Goal: Task Accomplishment & Management: Manage account settings

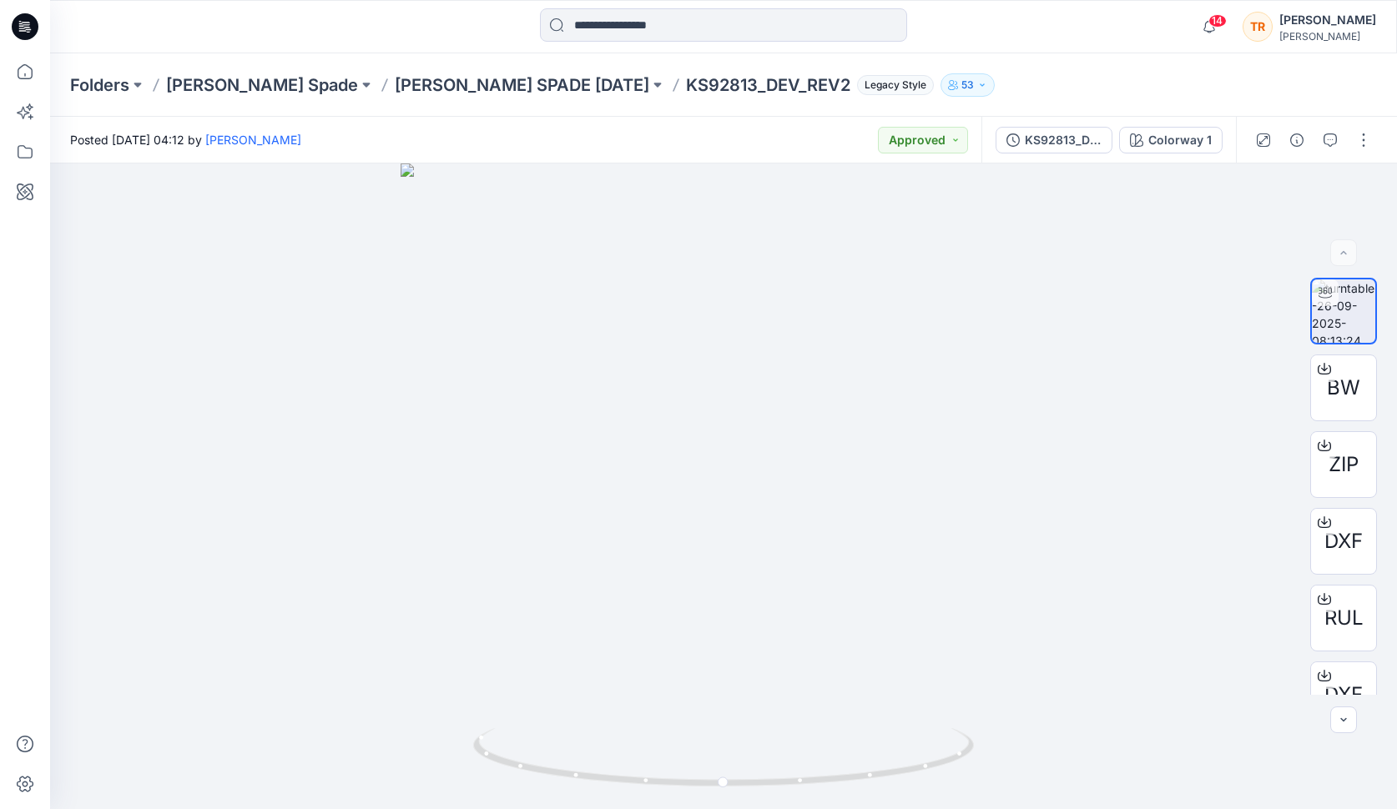
click at [395, 87] on p "[PERSON_NAME] SPADE [DATE]" at bounding box center [522, 84] width 254 height 23
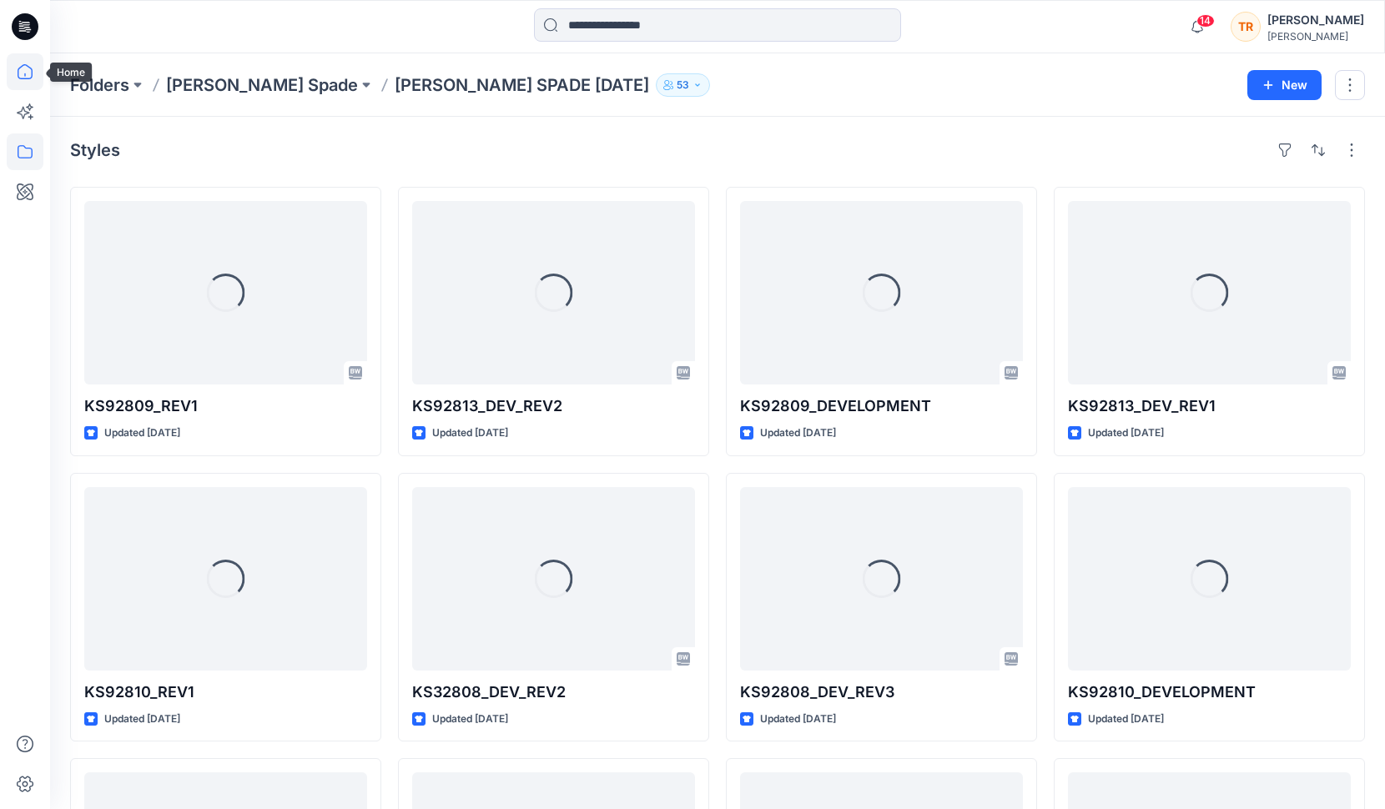
click at [27, 74] on icon at bounding box center [25, 71] width 37 height 37
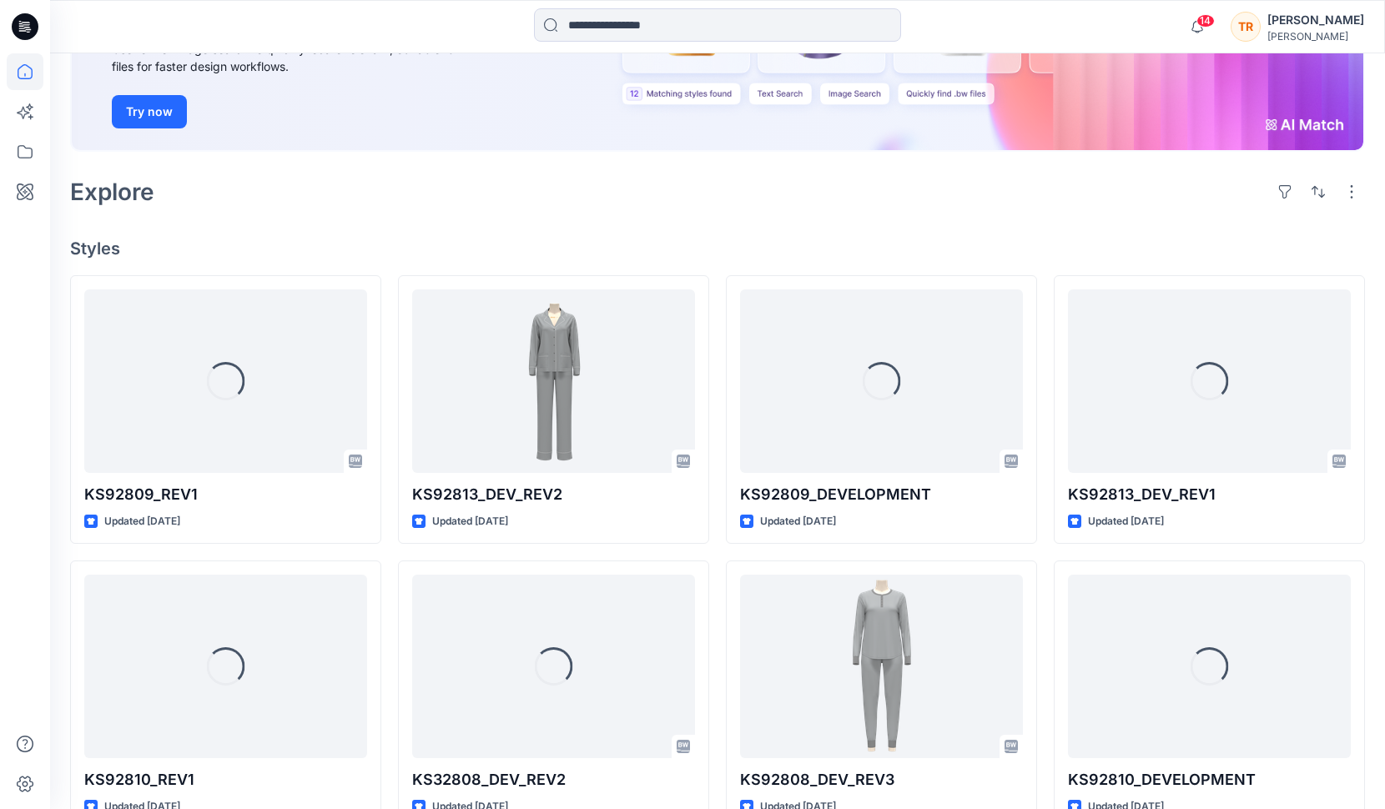
scroll to position [244, 0]
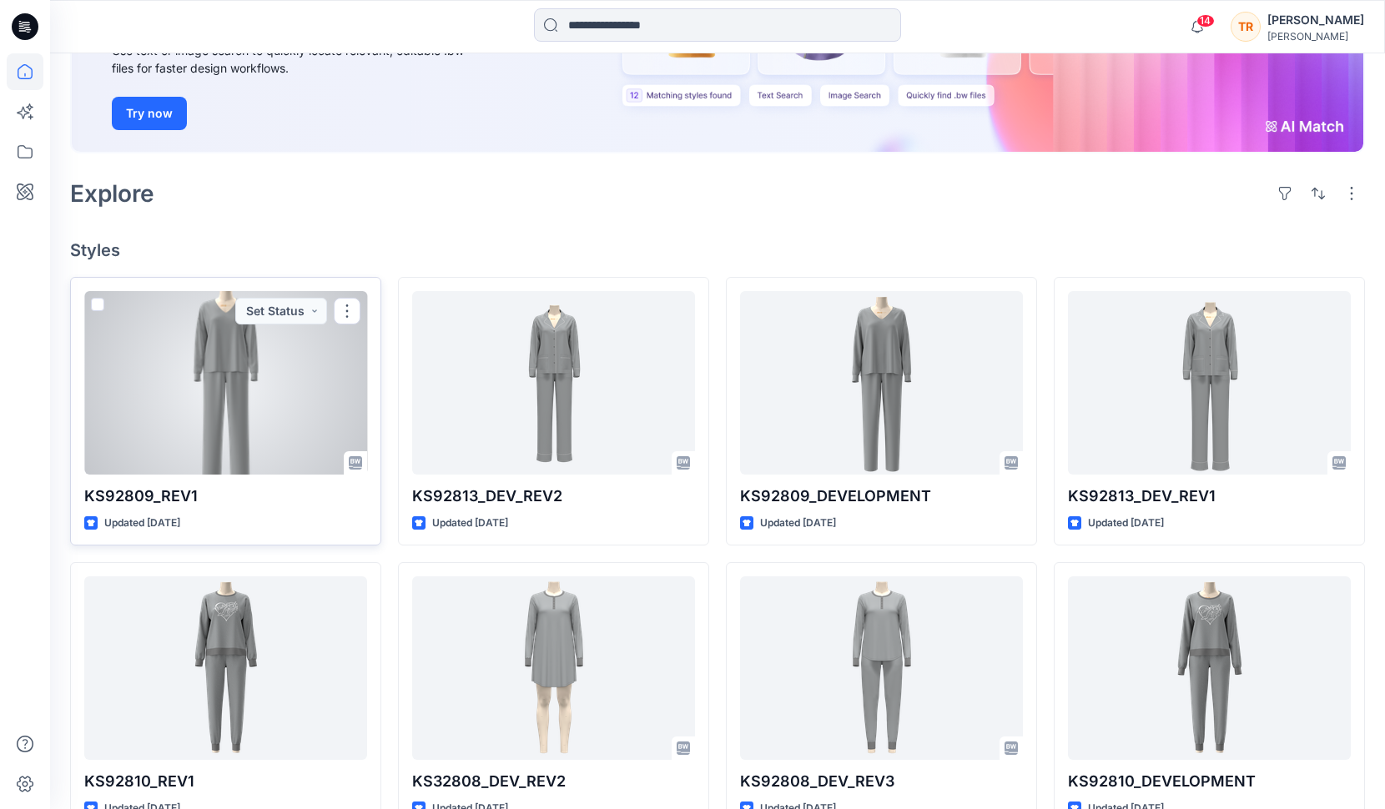
click at [242, 386] on div at bounding box center [225, 383] width 283 height 184
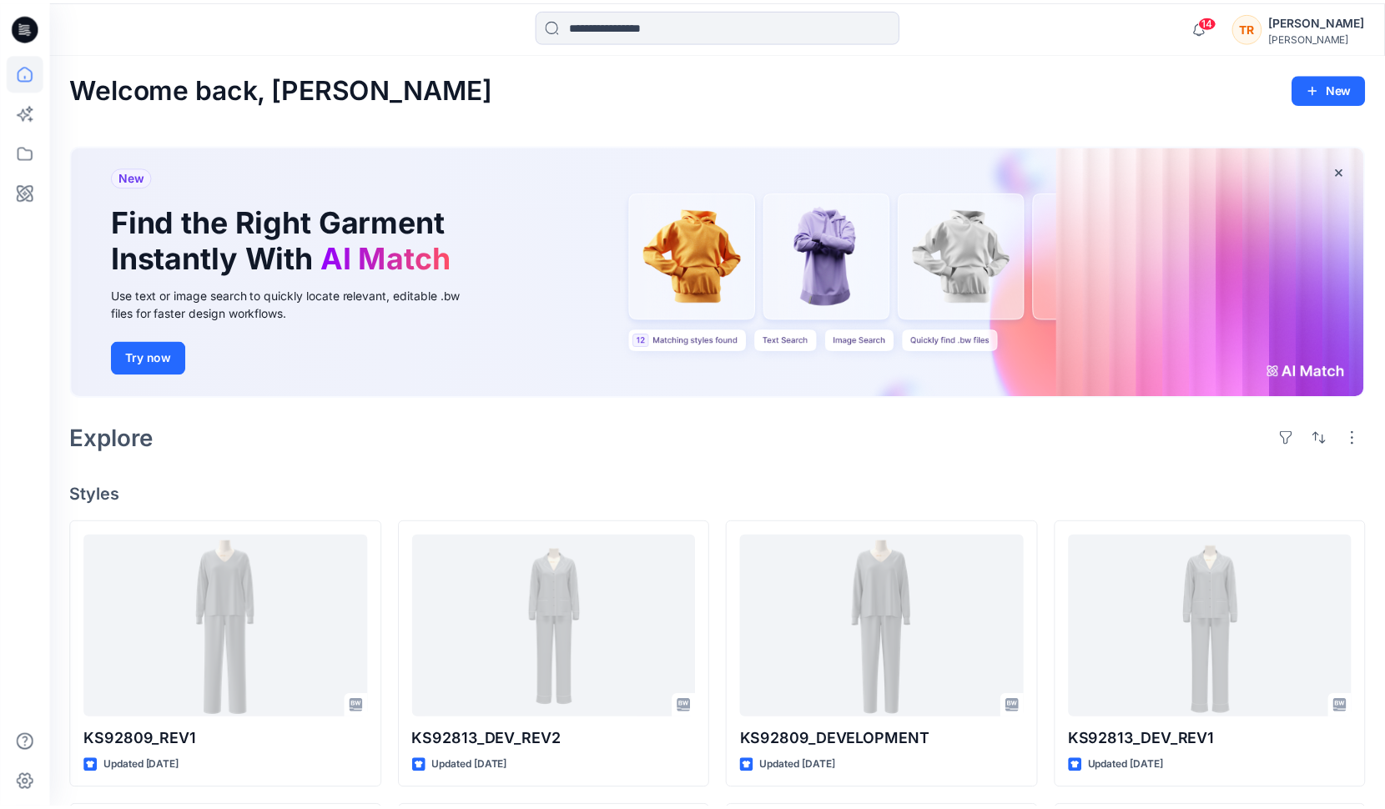
scroll to position [244, 0]
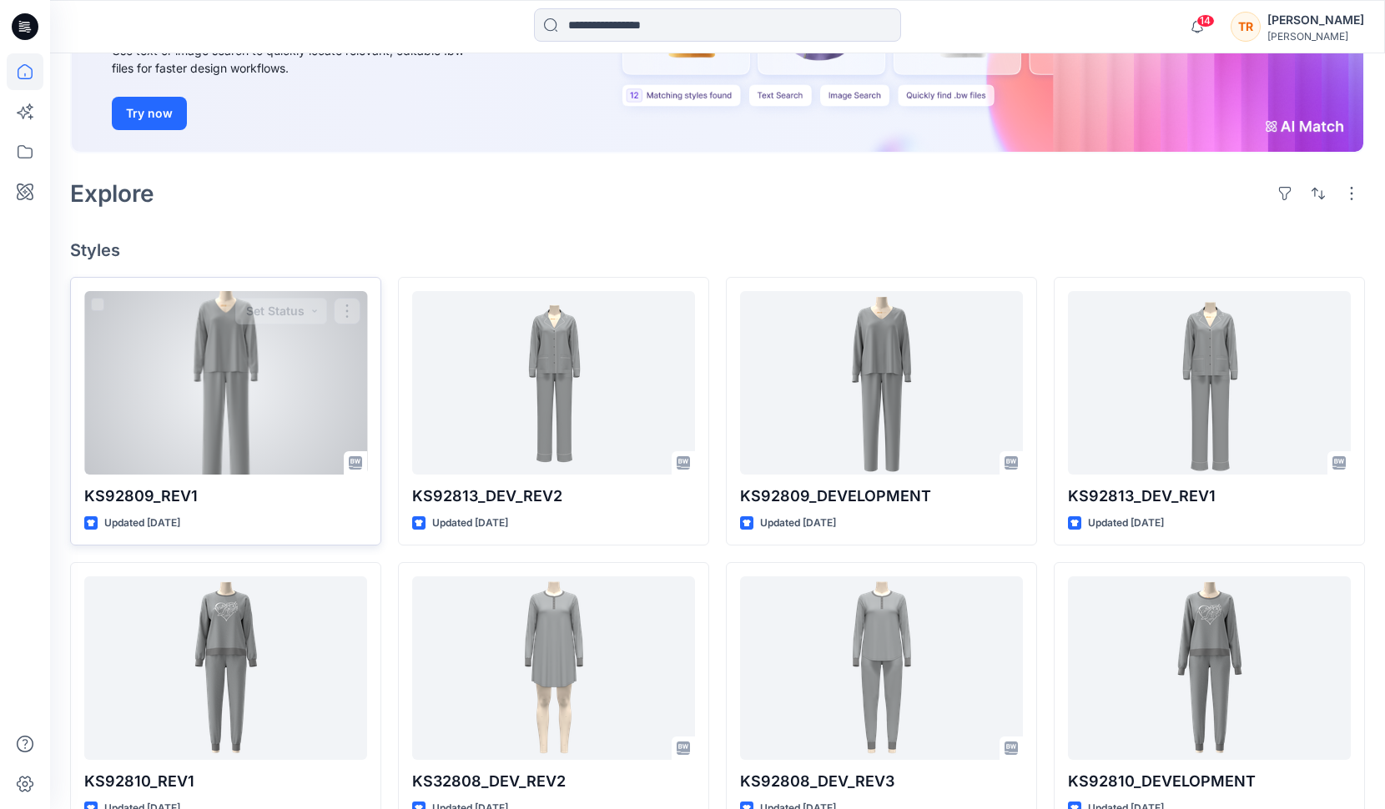
click at [214, 395] on div at bounding box center [225, 383] width 283 height 184
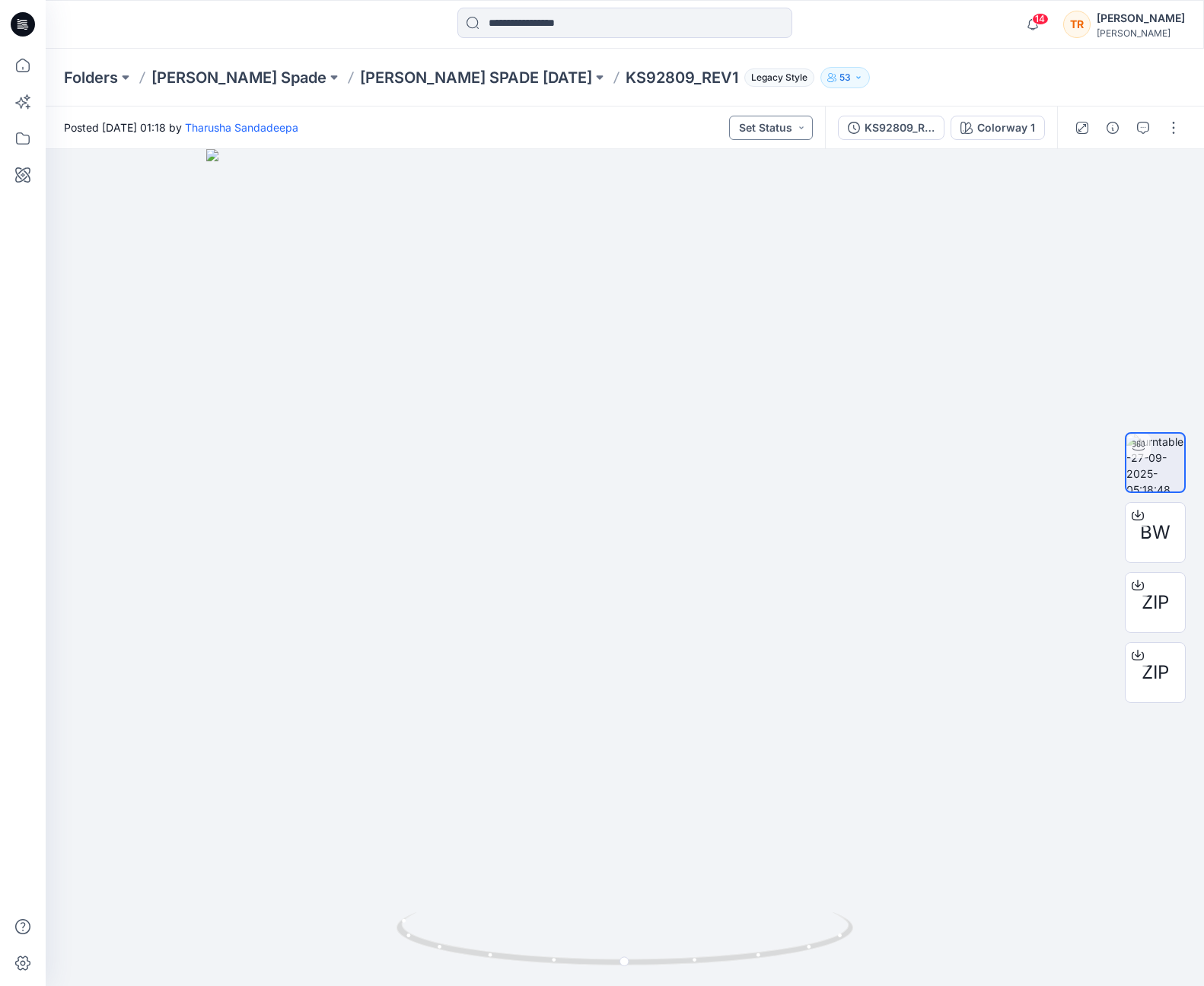
click at [783, 129] on button "Set Status" at bounding box center [771, 128] width 84 height 25
click at [736, 200] on p "Approved" at bounding box center [733, 199] width 50 height 20
click at [1002, 592] on div at bounding box center [625, 568] width 1158 height 837
drag, startPoint x: 995, startPoint y: 623, endPoint x: 1022, endPoint y: 620, distance: 27.2
click at [996, 623] on div at bounding box center [625, 568] width 1158 height 837
